Goal: Task Accomplishment & Management: Use online tool/utility

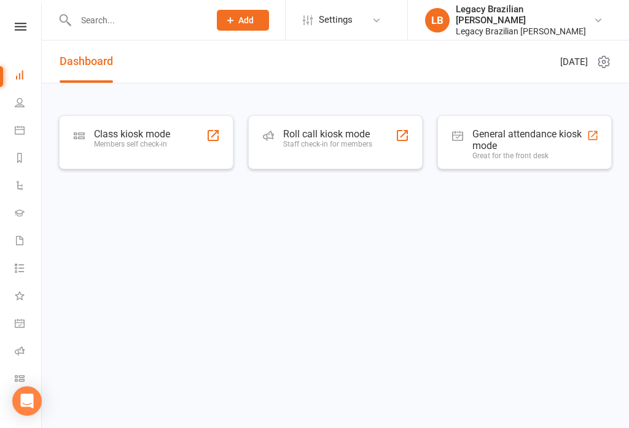
click at [175, 145] on div "Class kiosk mode Members self check-in" at bounding box center [146, 142] width 174 height 54
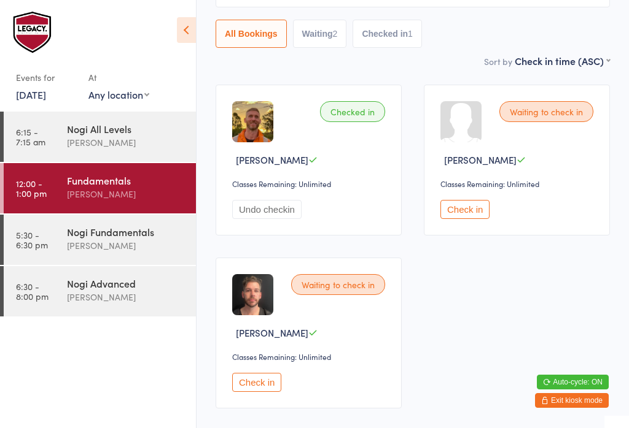
scroll to position [187, 0]
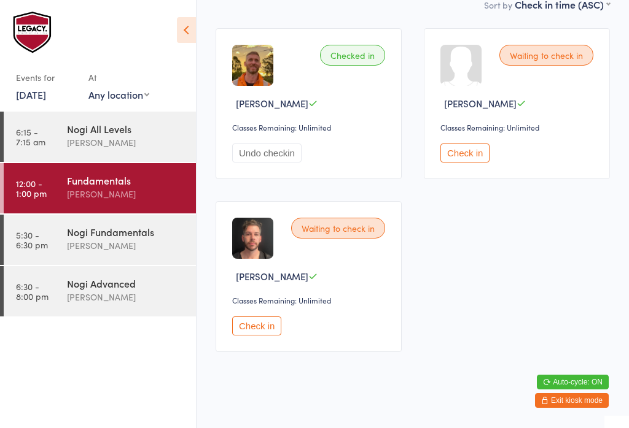
click at [252, 326] on button "Check in" at bounding box center [256, 326] width 49 height 19
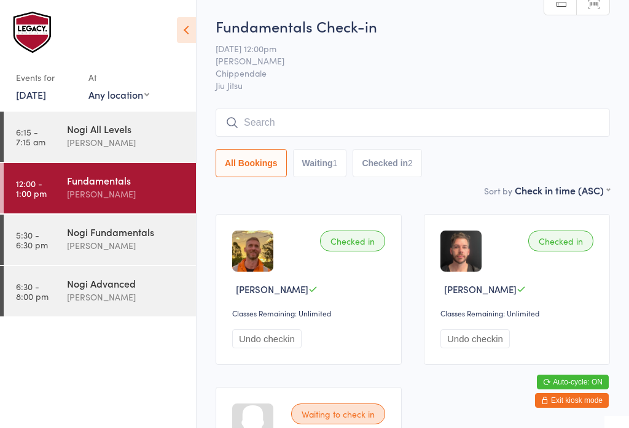
scroll to position [0, 0]
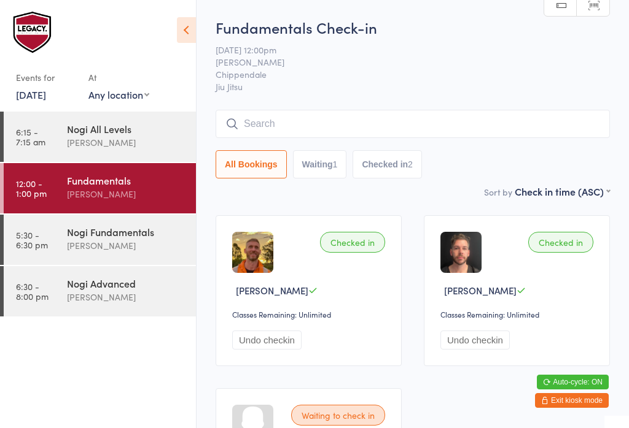
click at [385, 122] on input "search" at bounding box center [412, 124] width 394 height 28
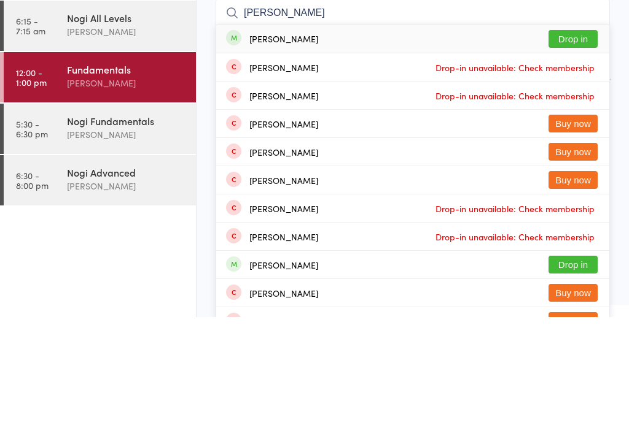
type input "Marcus"
click at [583, 141] on button "Drop in" at bounding box center [572, 150] width 49 height 18
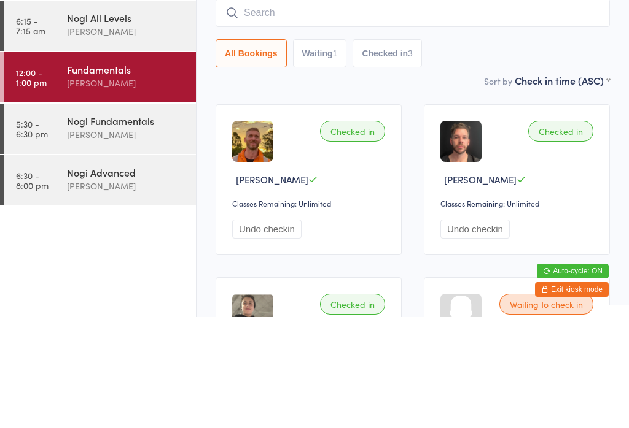
scroll to position [111, 0]
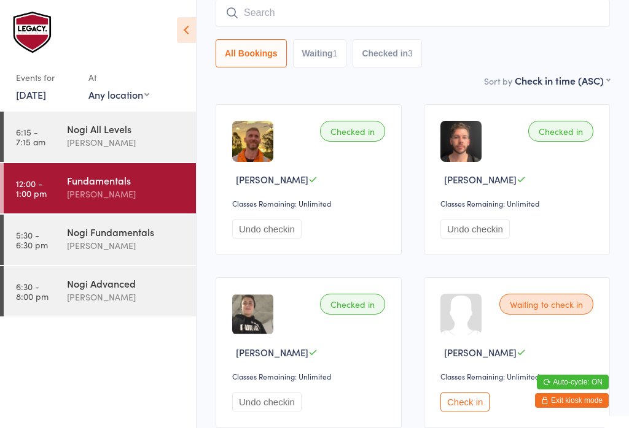
click at [567, 37] on div "All Bookings Waiting 1 Checked in 3" at bounding box center [412, 33] width 394 height 69
click at [452, 6] on input "search" at bounding box center [412, 13] width 394 height 28
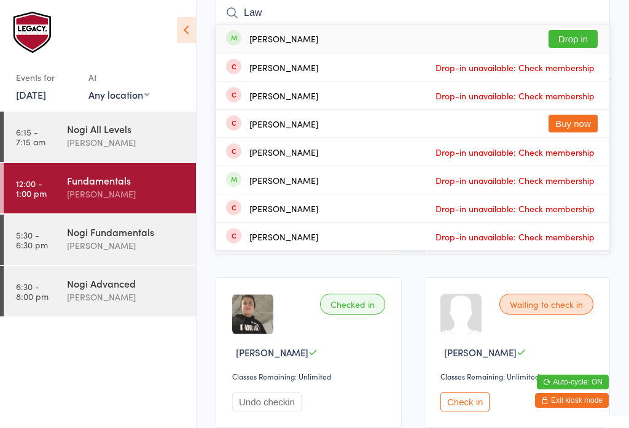
type input "Law"
click at [578, 37] on button "Drop in" at bounding box center [572, 39] width 49 height 18
